Goal: Transaction & Acquisition: Purchase product/service

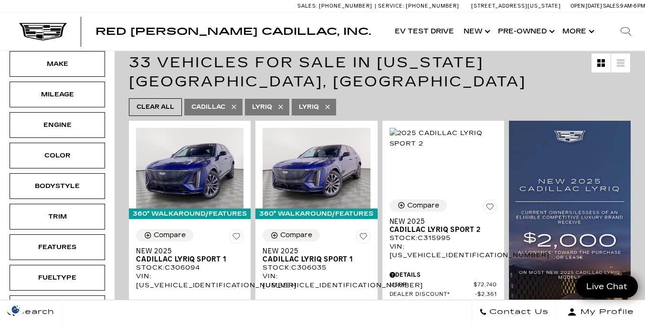
scroll to position [134, 0]
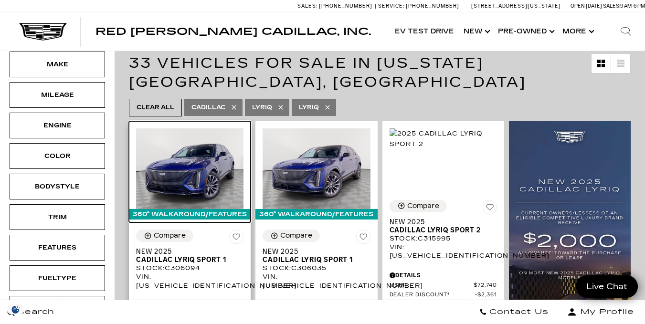
click at [190, 178] on img at bounding box center [189, 168] width 107 height 81
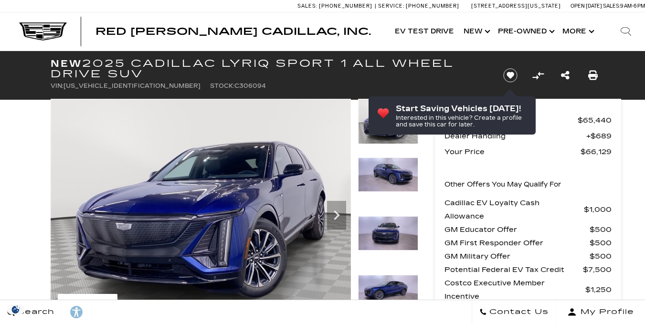
scroll to position [92, 0]
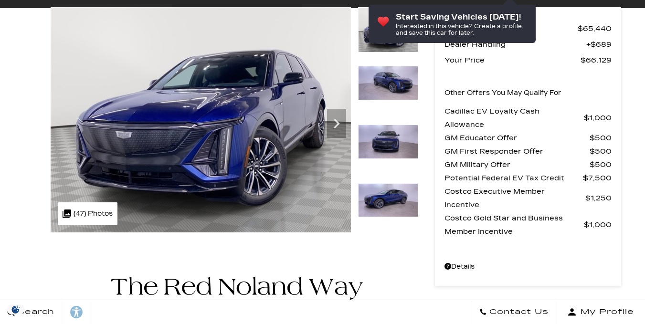
click at [337, 120] on icon "Next" at bounding box center [336, 123] width 19 height 19
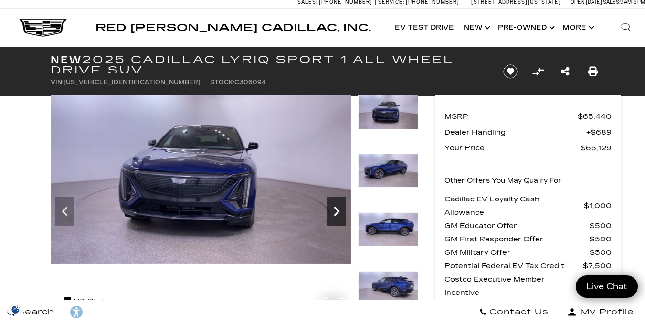
scroll to position [0, 0]
click at [333, 212] on icon "Next" at bounding box center [336, 211] width 19 height 19
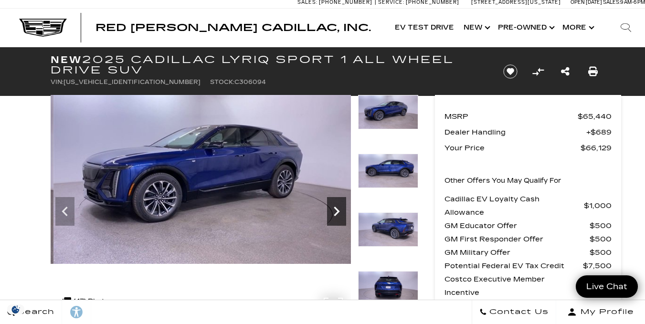
click at [336, 208] on icon "Next" at bounding box center [336, 211] width 19 height 19
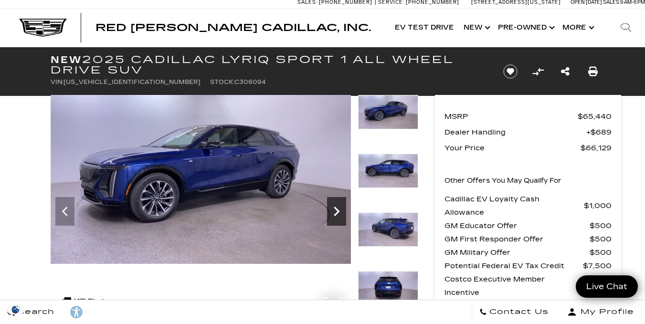
click at [336, 209] on icon "Next" at bounding box center [337, 212] width 6 height 10
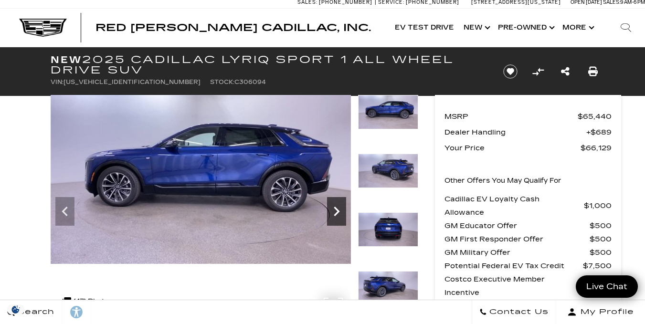
click at [336, 210] on icon "Next" at bounding box center [337, 212] width 6 height 10
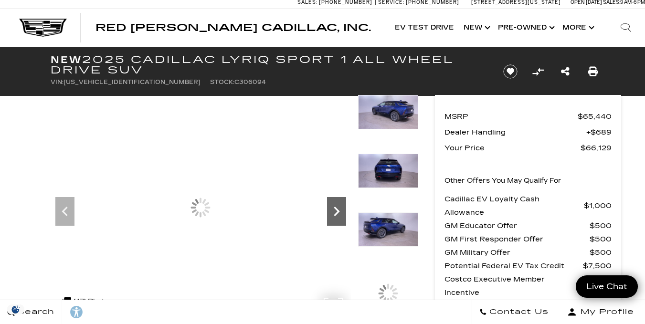
click at [336, 210] on icon "Next" at bounding box center [337, 212] width 6 height 10
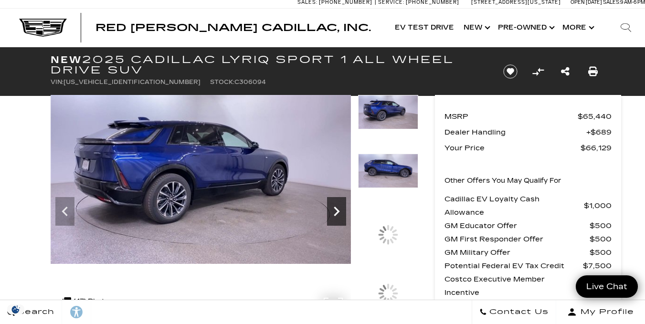
click at [337, 211] on icon "Next" at bounding box center [337, 212] width 6 height 10
